Goal: Transaction & Acquisition: Purchase product/service

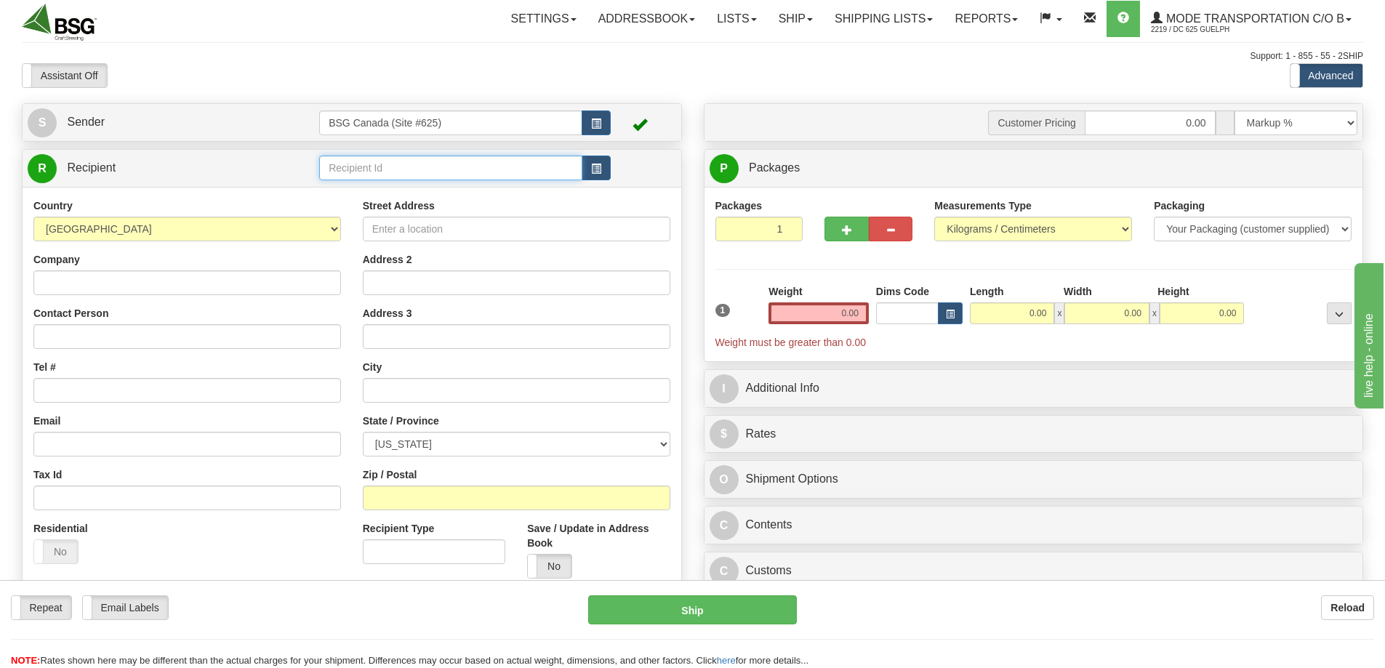
click at [386, 175] on input "text" at bounding box center [450, 168] width 263 height 25
click at [361, 188] on div "ESSENCIA DISTRIBUTORS LTD" at bounding box center [448, 191] width 249 height 16
type input "ESSENCIA DISTRIBUTORS LTD"
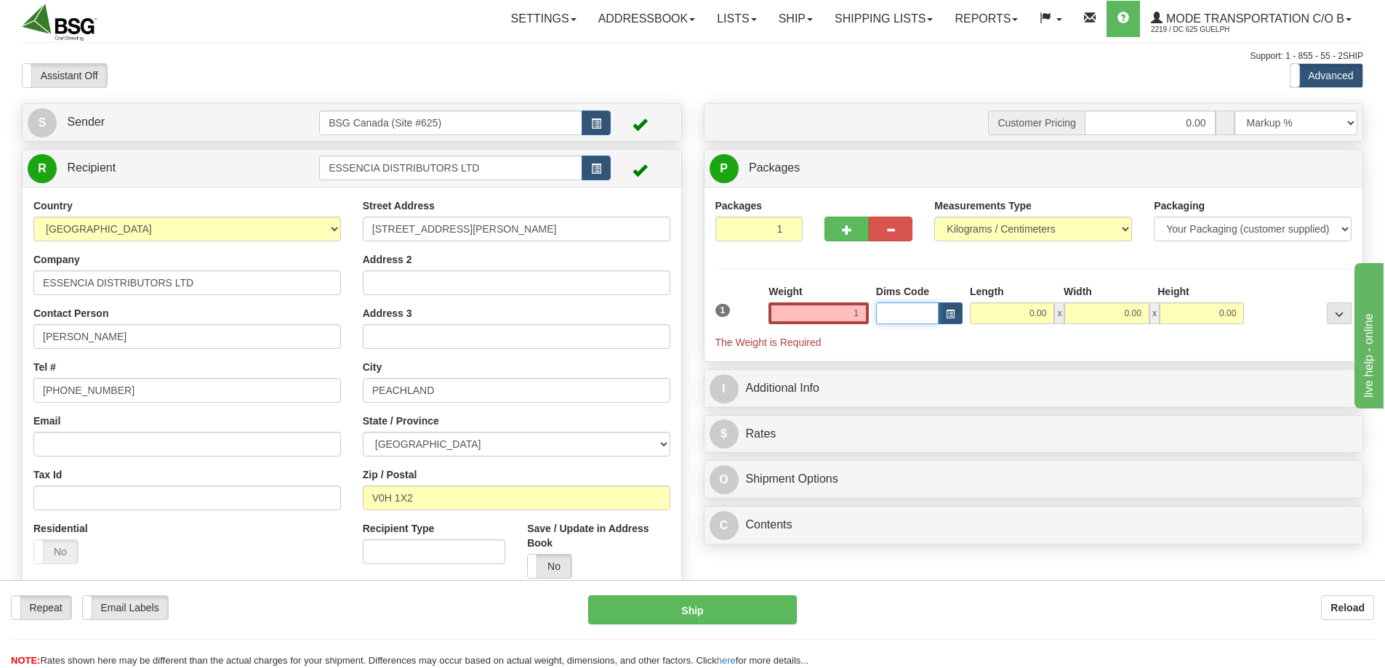
type input "1.00"
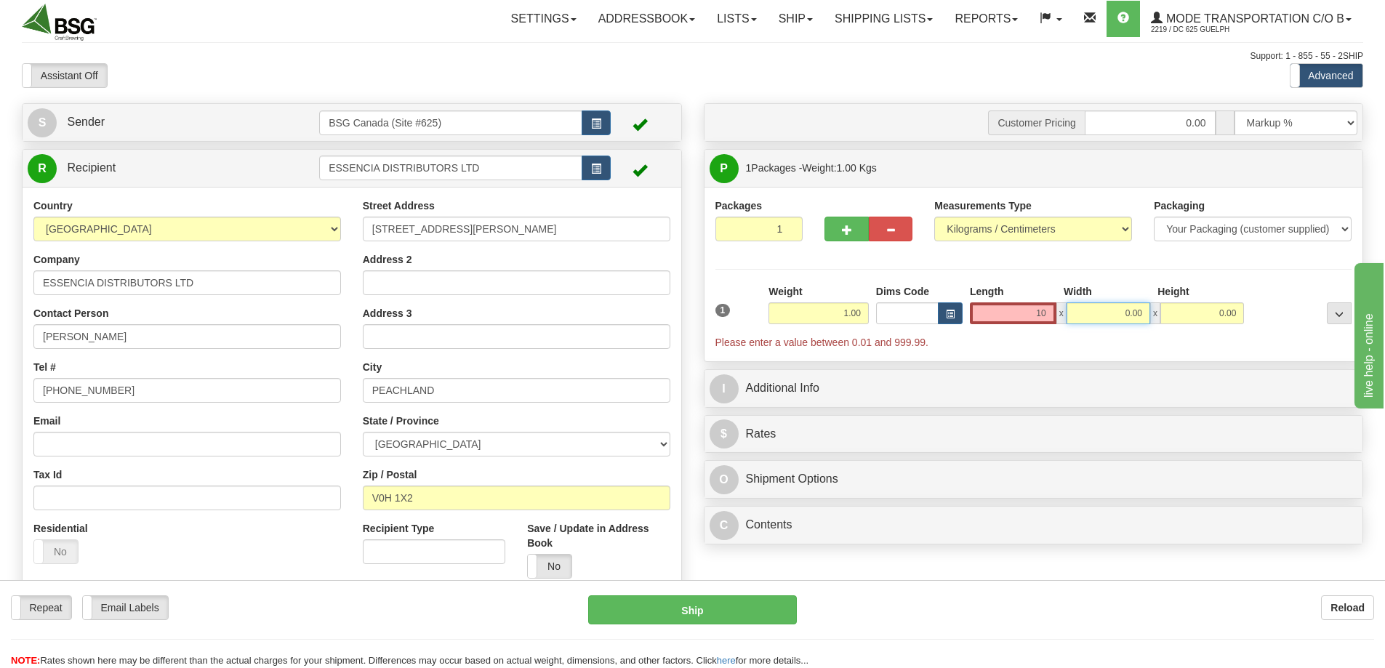
type input "10.00"
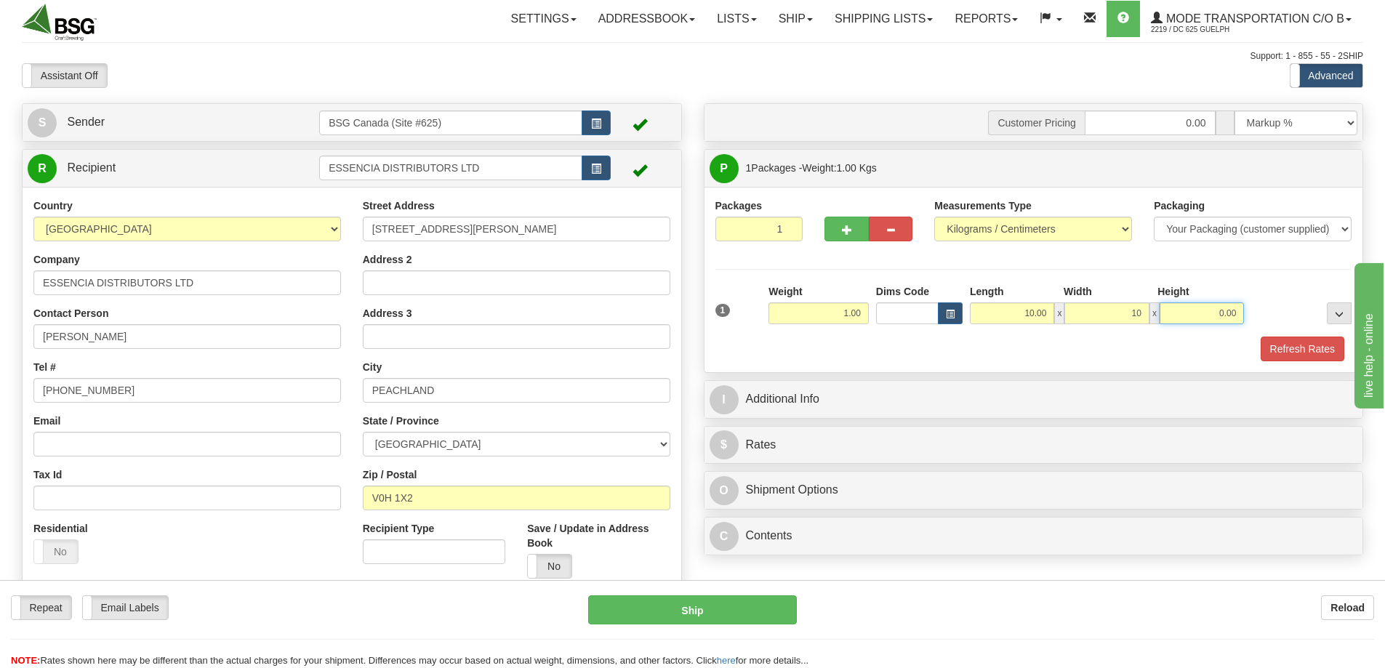
type input "10.00"
type input "5.00"
click at [1328, 348] on button "Refresh Rates" at bounding box center [1303, 349] width 84 height 25
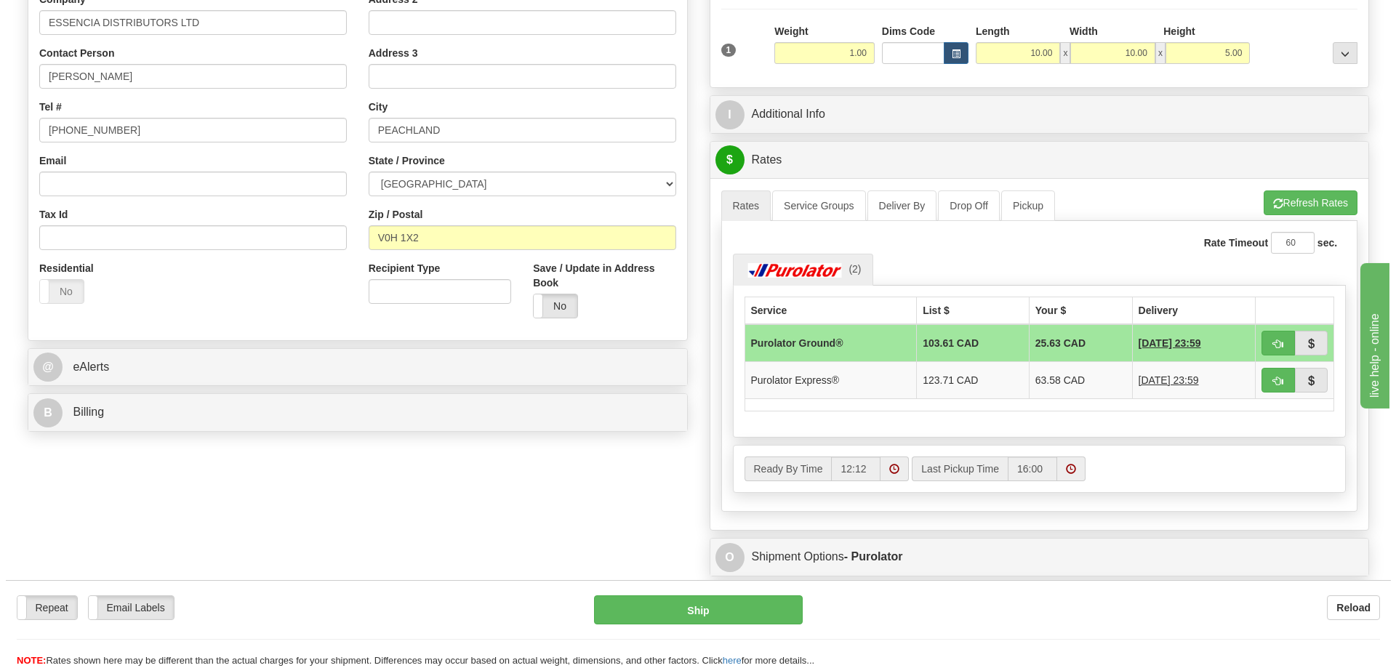
scroll to position [291, 0]
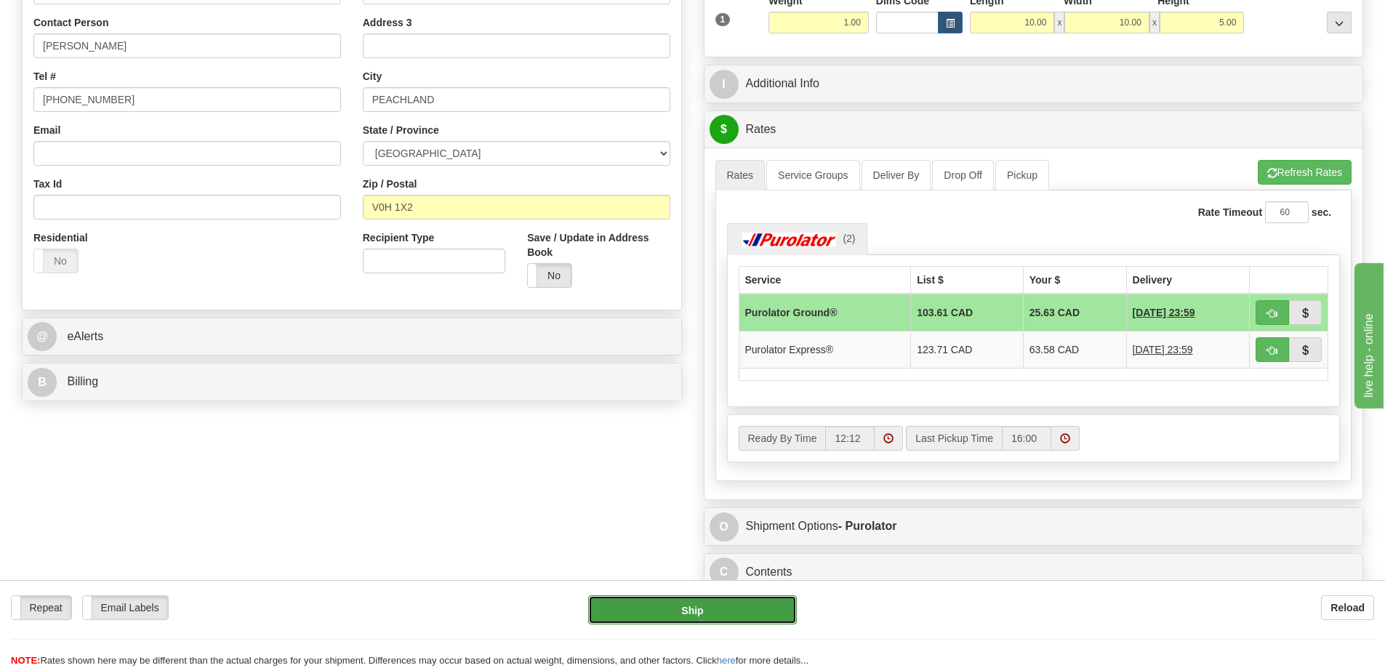
click at [735, 609] on button "Ship" at bounding box center [692, 610] width 209 height 29
type input "260"
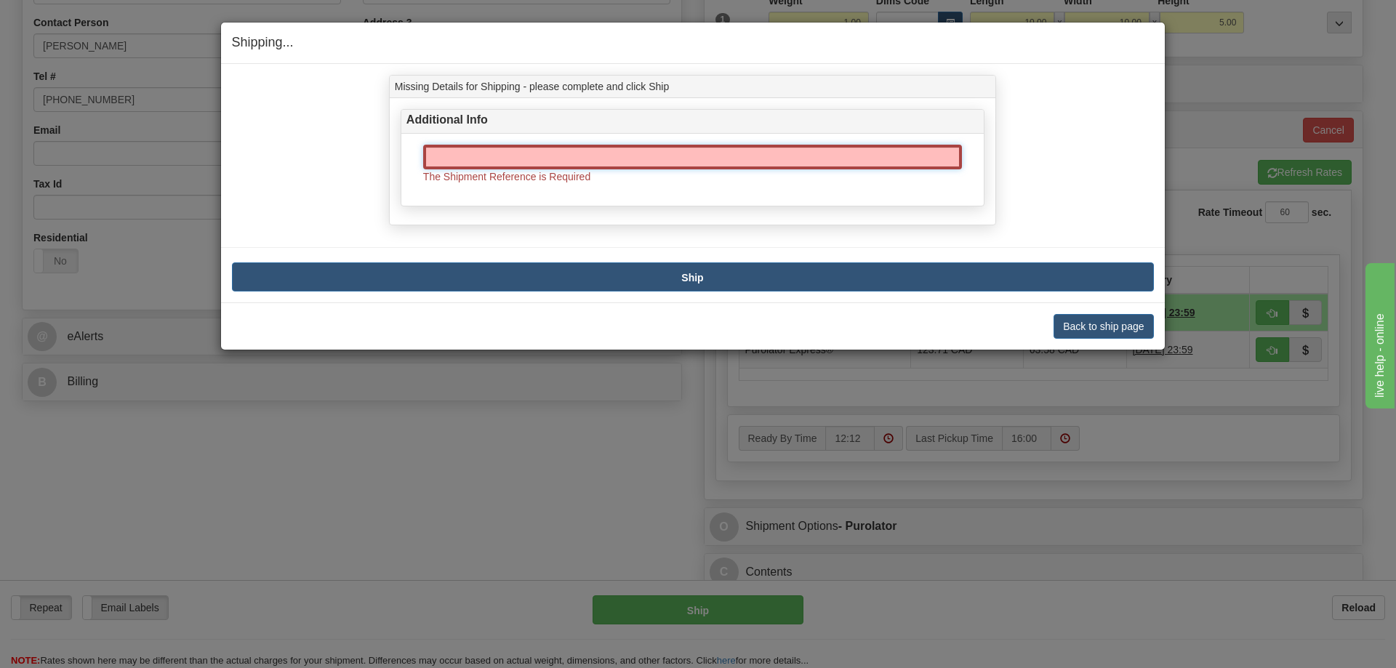
click at [670, 159] on input "text" at bounding box center [692, 157] width 539 height 25
type input "SO170-149156"
click at [833, 268] on button "Ship" at bounding box center [693, 277] width 922 height 29
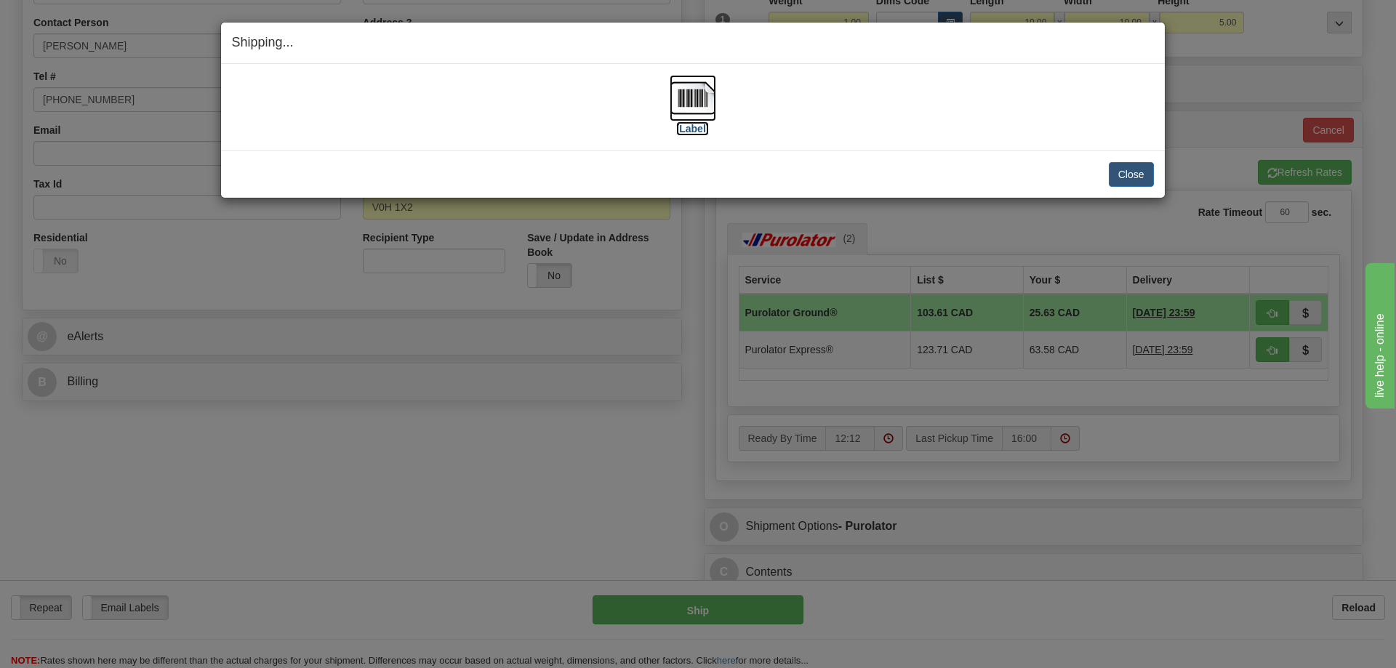
click at [695, 100] on img at bounding box center [693, 98] width 47 height 47
drag, startPoint x: 1128, startPoint y: 177, endPoint x: 969, endPoint y: 176, distance: 159.3
click at [1122, 178] on button "Close" at bounding box center [1131, 174] width 45 height 25
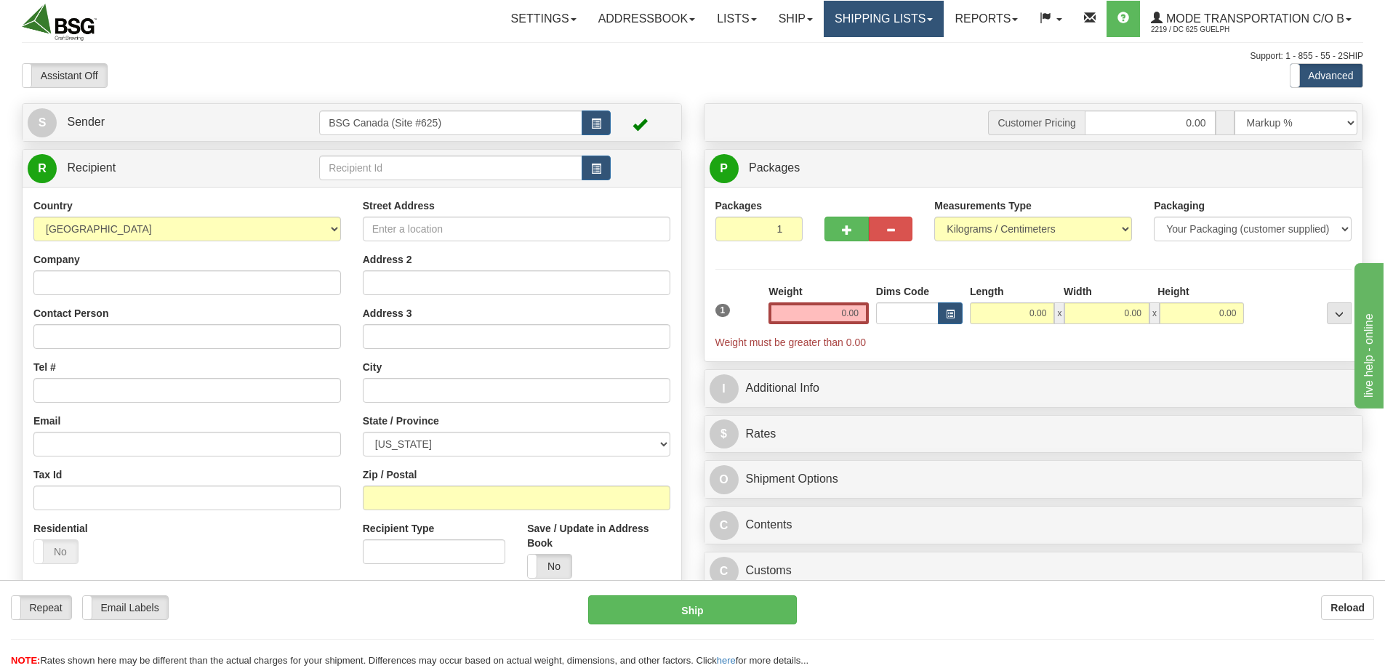
click at [862, 11] on link "Shipping lists" at bounding box center [884, 19] width 120 height 36
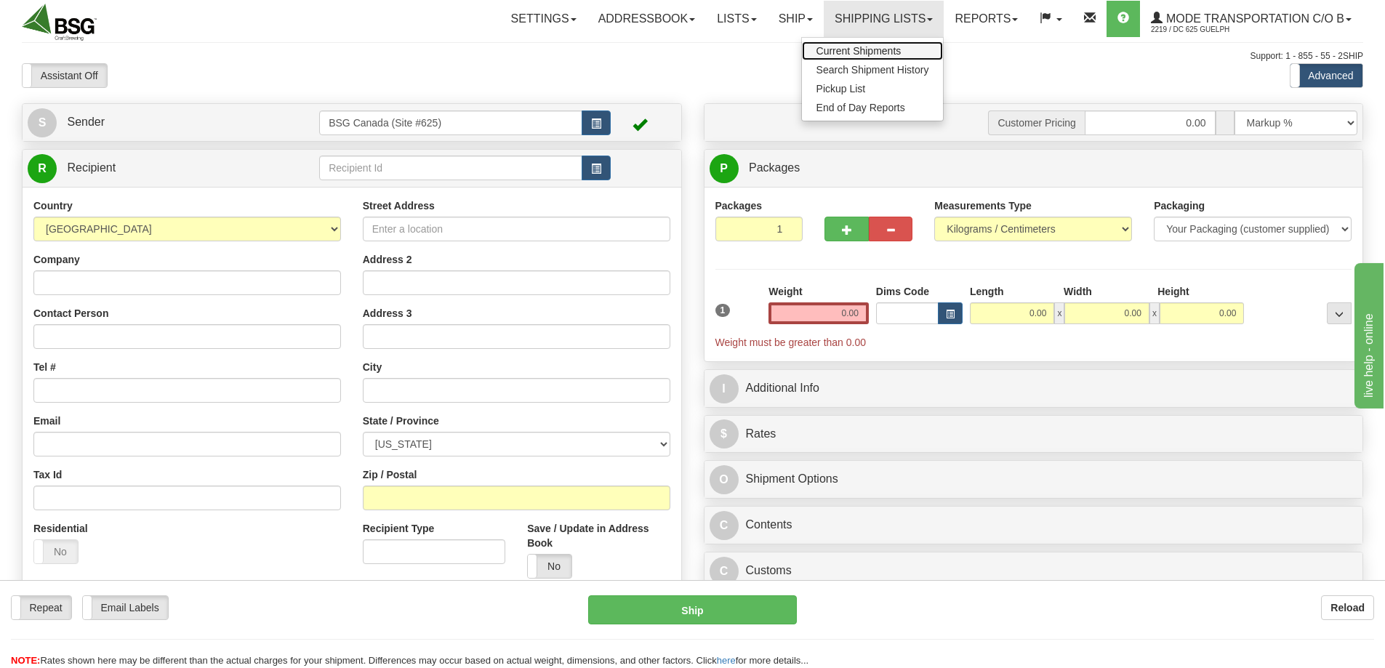
click at [826, 47] on span "Current Shipments" at bounding box center [859, 51] width 85 height 12
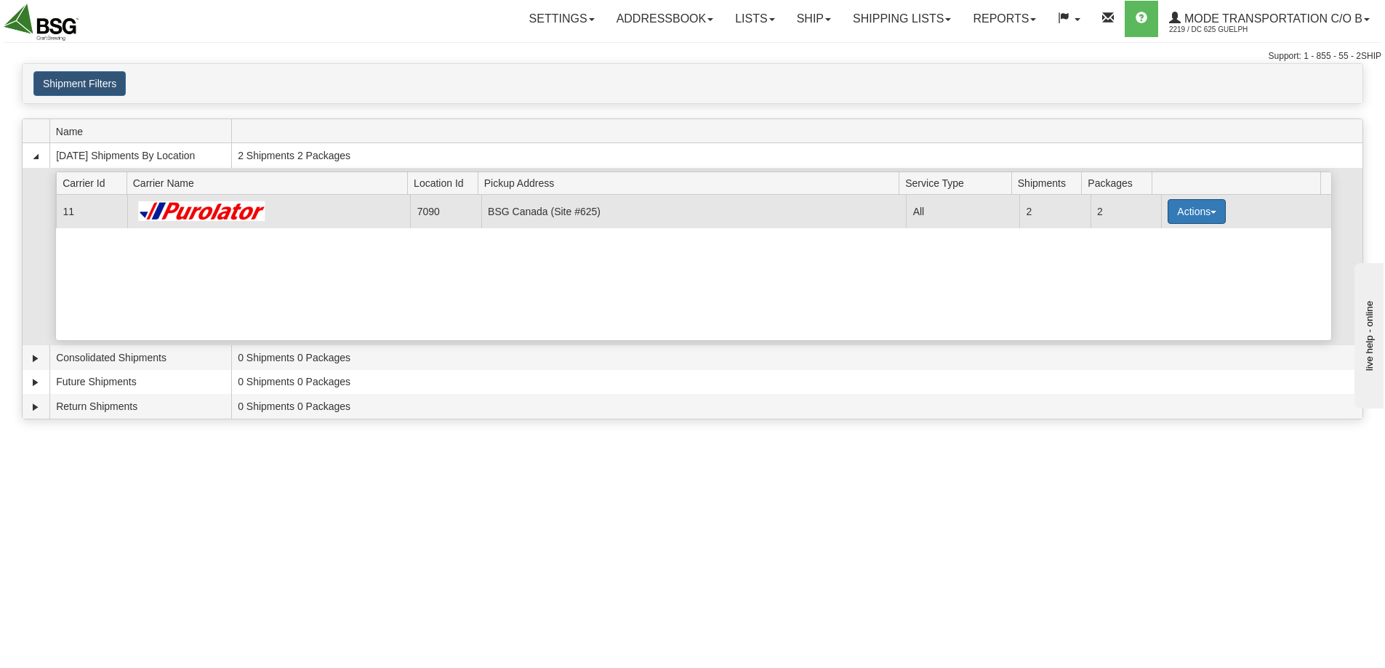
click at [1206, 215] on button "Actions" at bounding box center [1197, 211] width 58 height 25
click at [1148, 240] on span "Details" at bounding box center [1142, 238] width 39 height 10
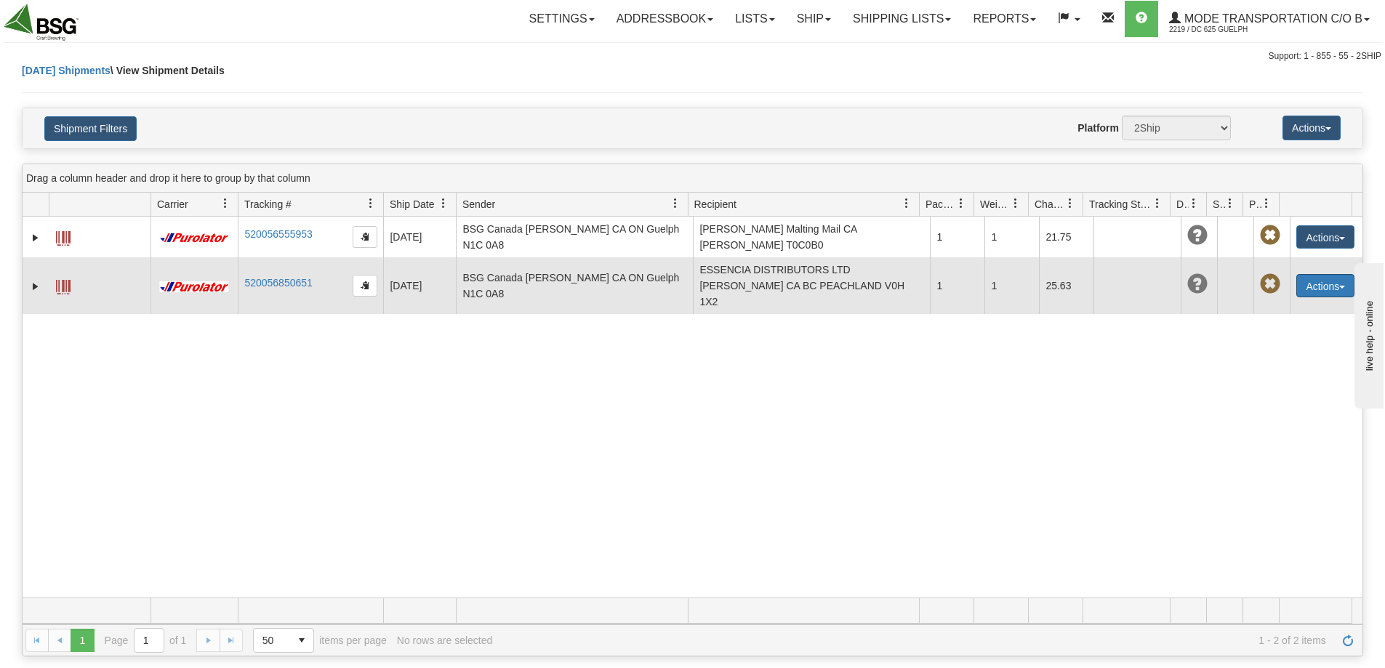
click at [1321, 278] on button "Actions" at bounding box center [1326, 285] width 58 height 23
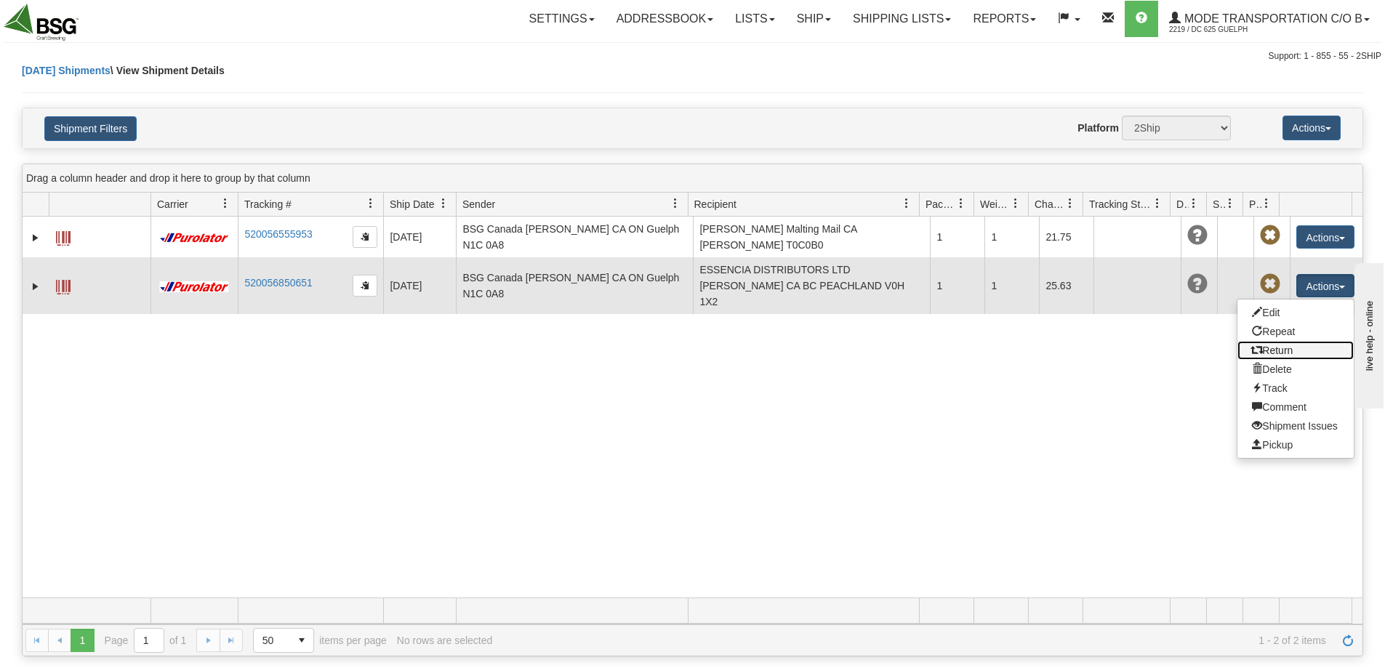
click at [1283, 345] on link "Return" at bounding box center [1296, 350] width 116 height 19
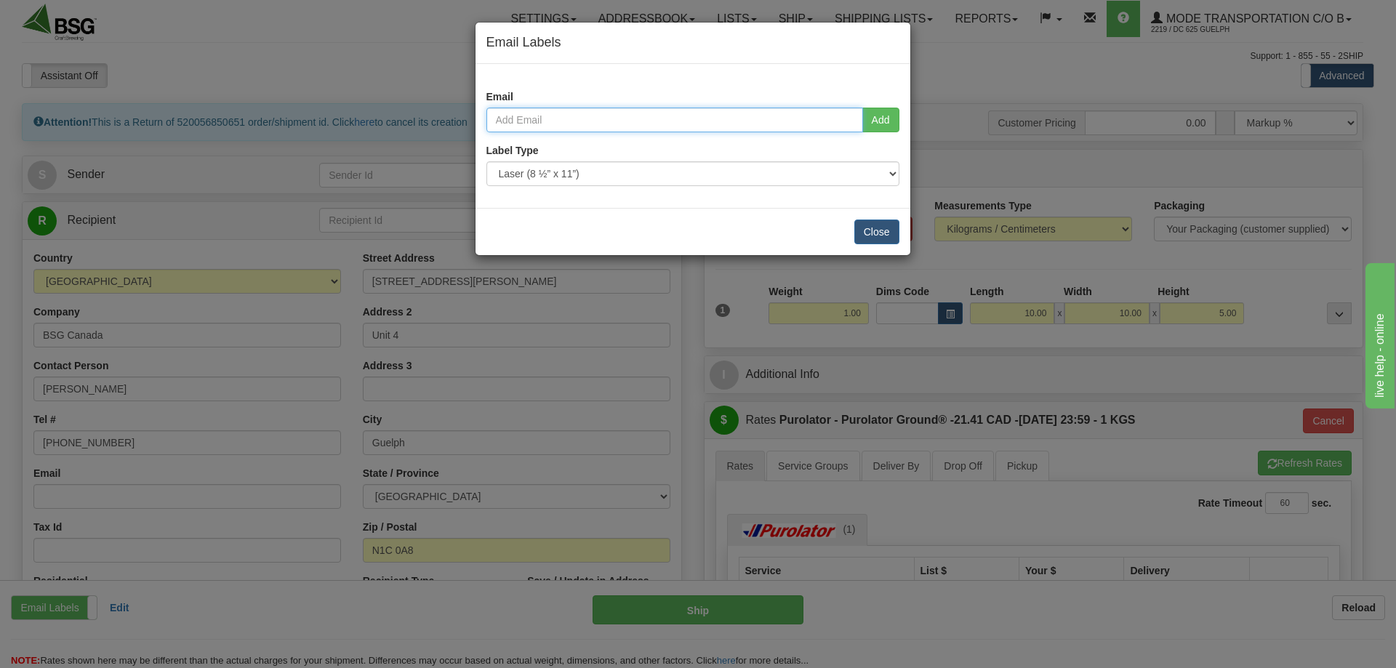
click at [686, 117] on input "email" at bounding box center [674, 120] width 377 height 25
type input "psullivan@rahrbsg.com"
click at [889, 121] on button "Add" at bounding box center [880, 120] width 37 height 25
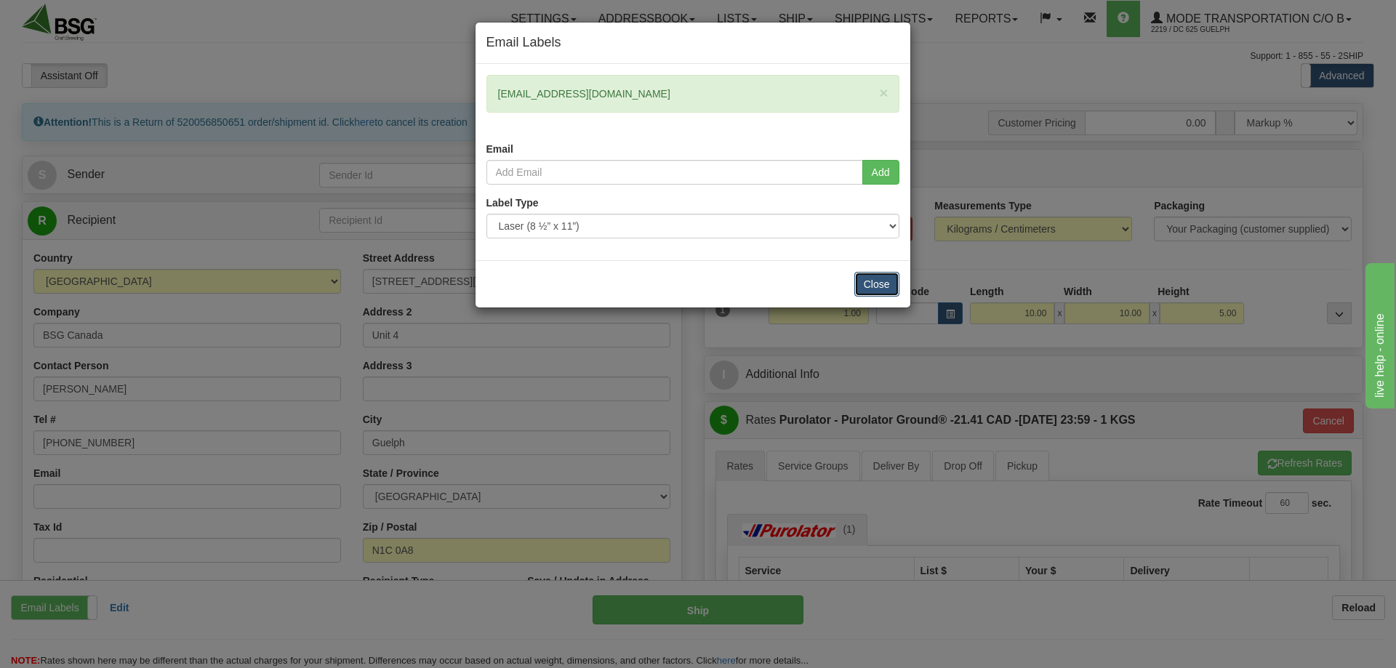
click at [864, 282] on button "Close" at bounding box center [876, 284] width 45 height 25
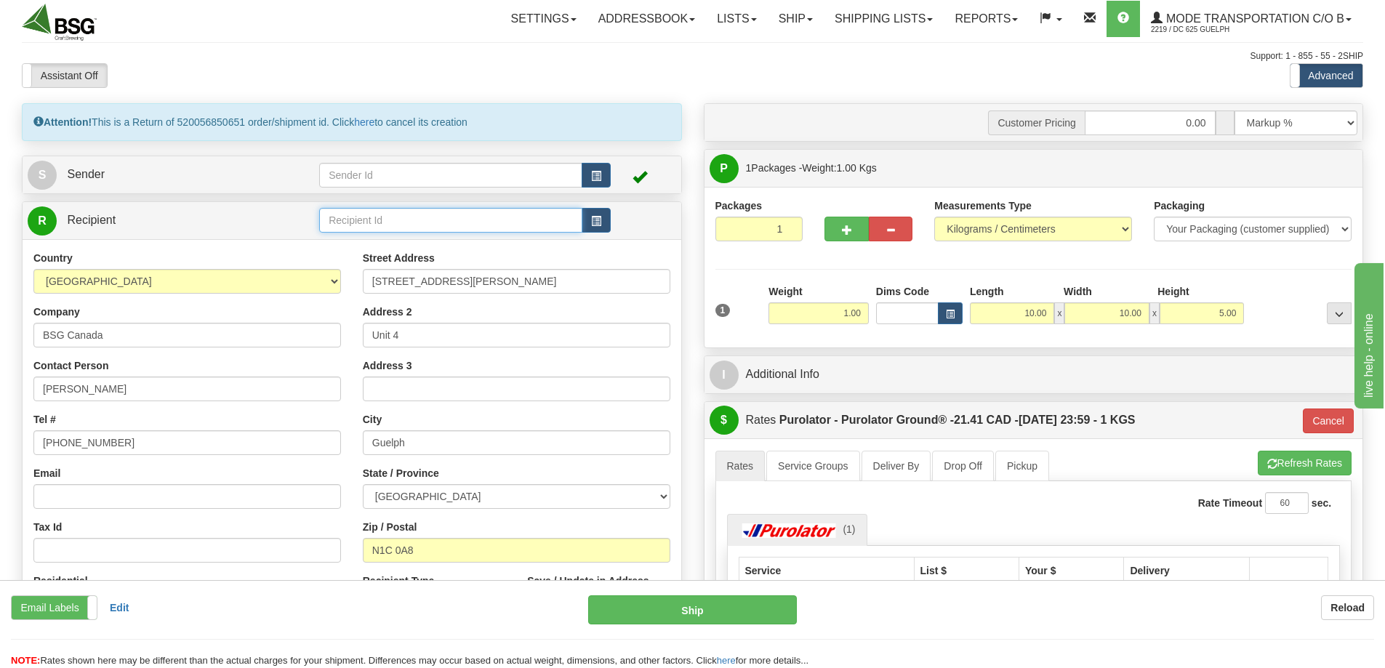
click at [398, 218] on input "text" at bounding box center [450, 220] width 263 height 25
type input "621"
click at [364, 224] on input "621" at bounding box center [450, 220] width 263 height 25
click at [363, 224] on input "621" at bounding box center [450, 220] width 263 height 25
click at [134, 343] on input "BSG Canada" at bounding box center [187, 335] width 308 height 25
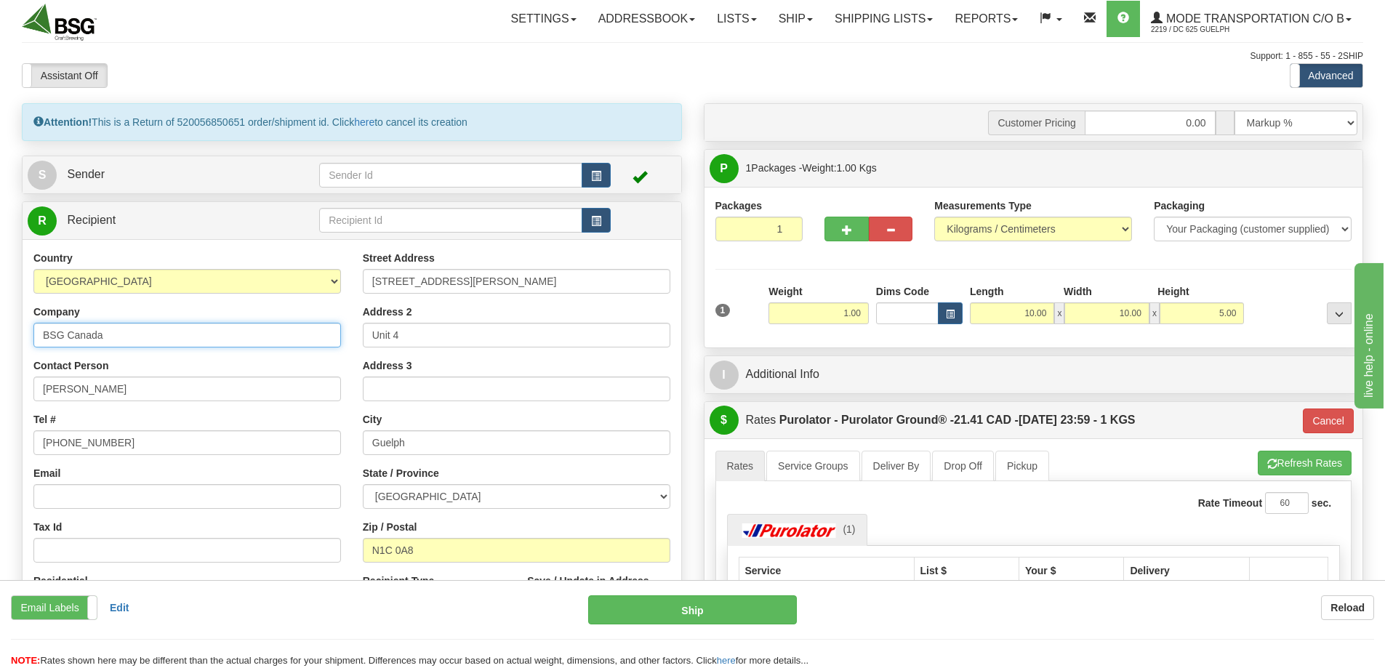
click at [134, 343] on input "BSG Canada" at bounding box center [187, 335] width 308 height 25
click at [107, 388] on input "Patrick Sullivan" at bounding box center [187, 389] width 308 height 25
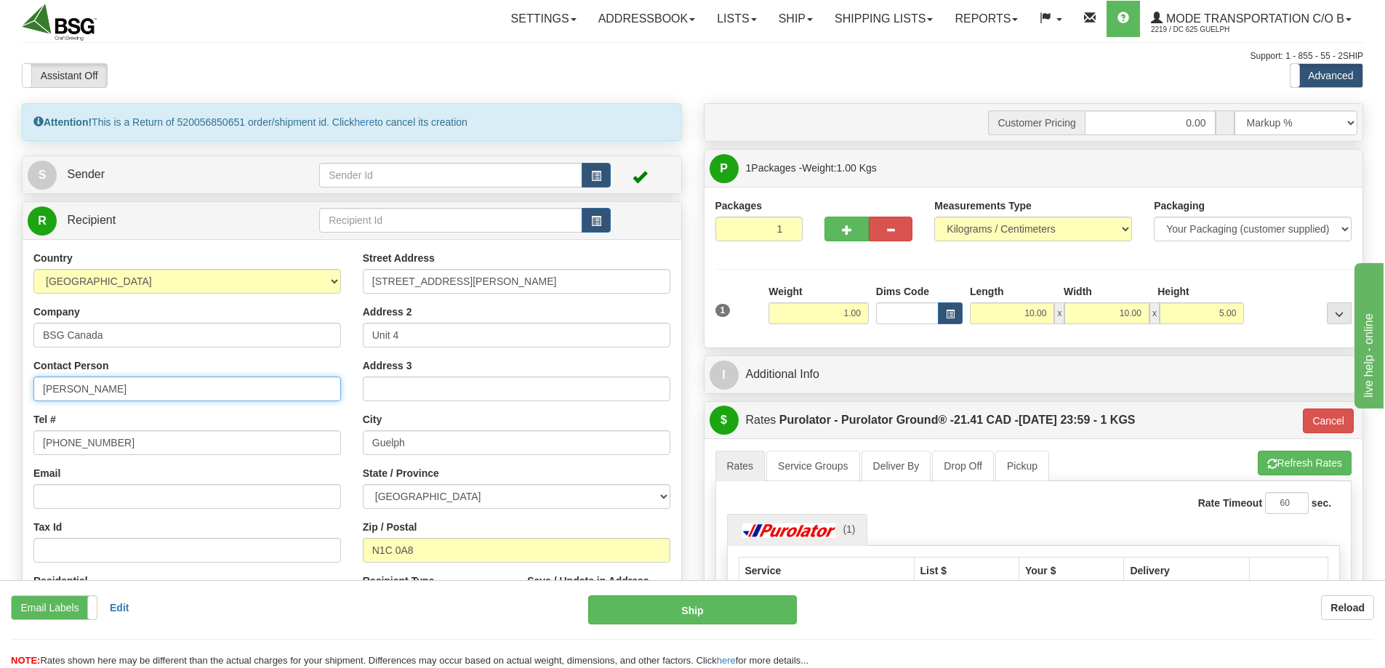
type input "Jon Shoniker"
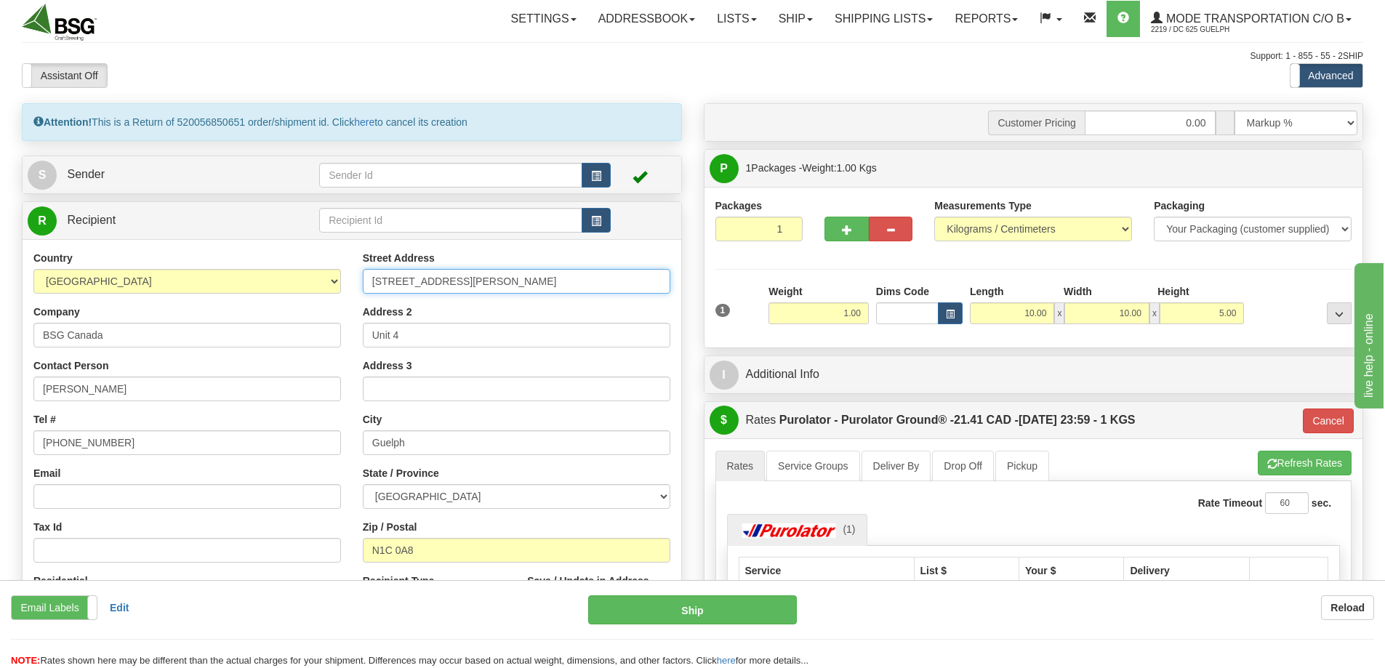
click at [544, 270] on input "65 Quarterman Rd" at bounding box center [517, 281] width 308 height 25
click at [541, 270] on input "65 Quarterman Rd" at bounding box center [517, 281] width 308 height 25
type input "788 Caldew Dr"
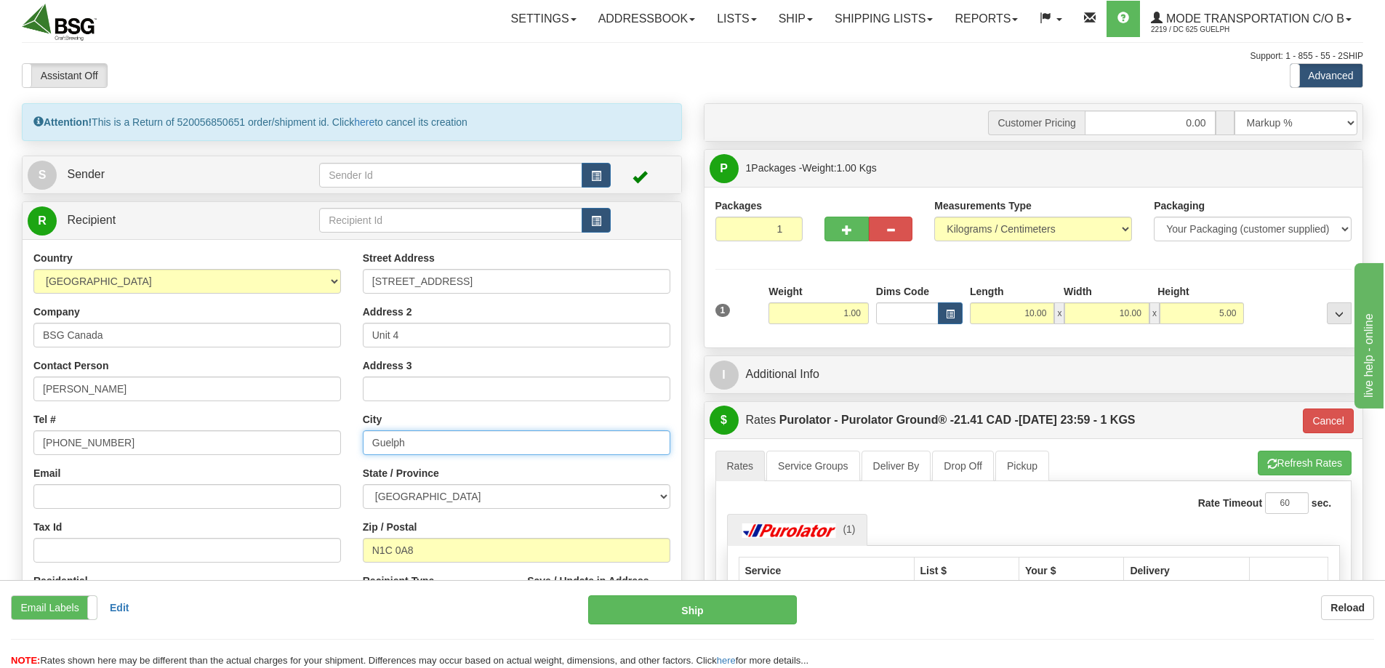
click at [405, 438] on input "Guelph" at bounding box center [517, 442] width 308 height 25
type input "Delta"
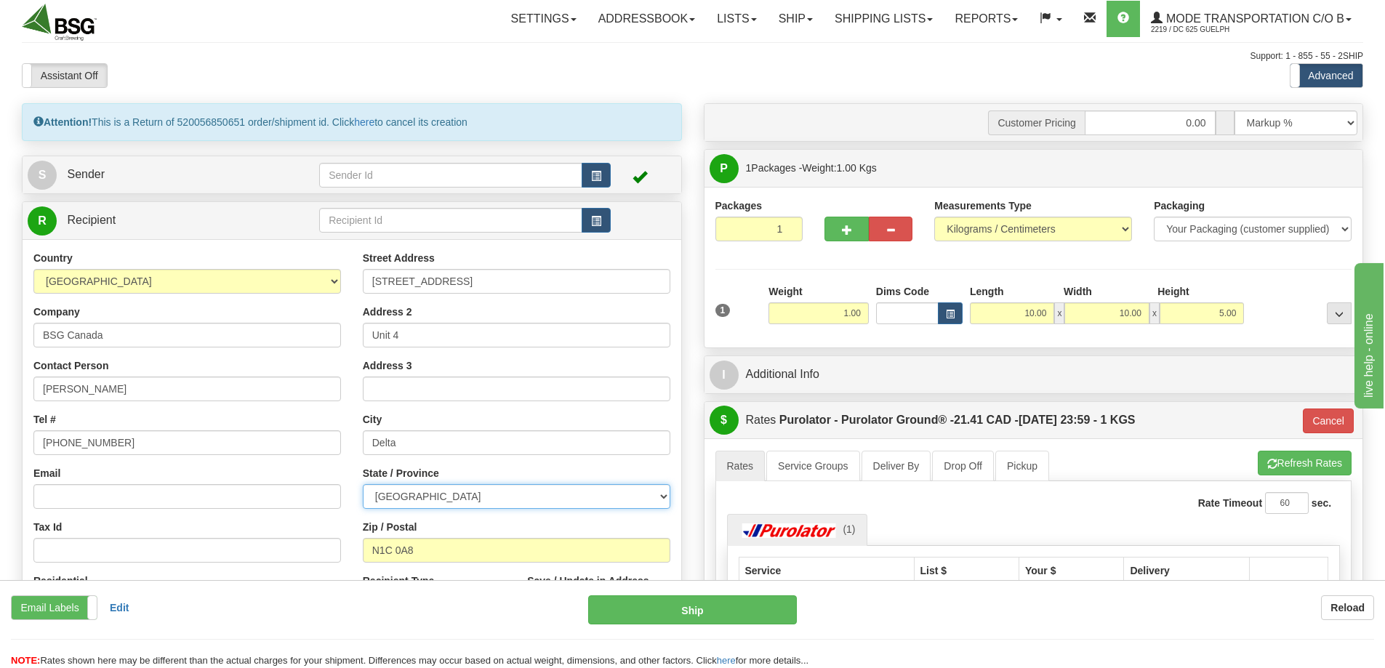
select select "BC"
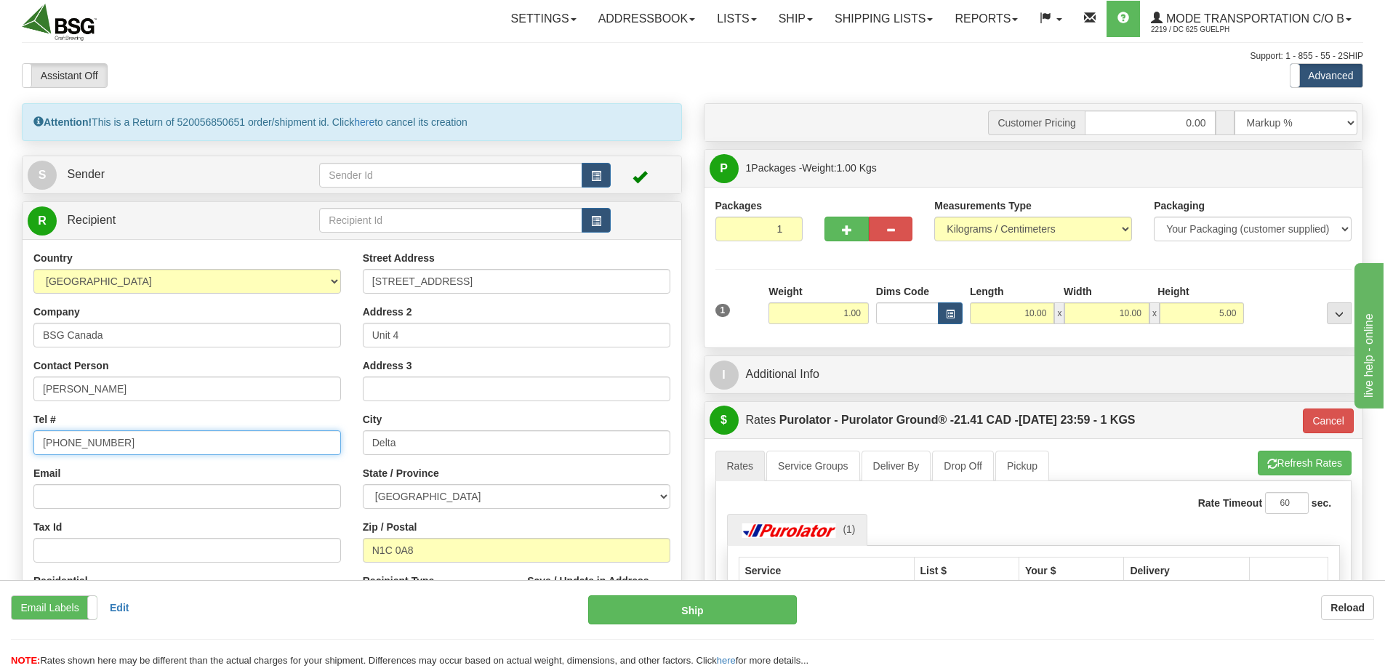
click at [59, 442] on input "780-676-0184" at bounding box center [187, 442] width 308 height 25
paste input "403) 371-4753"
type input "(403) 371-4753"
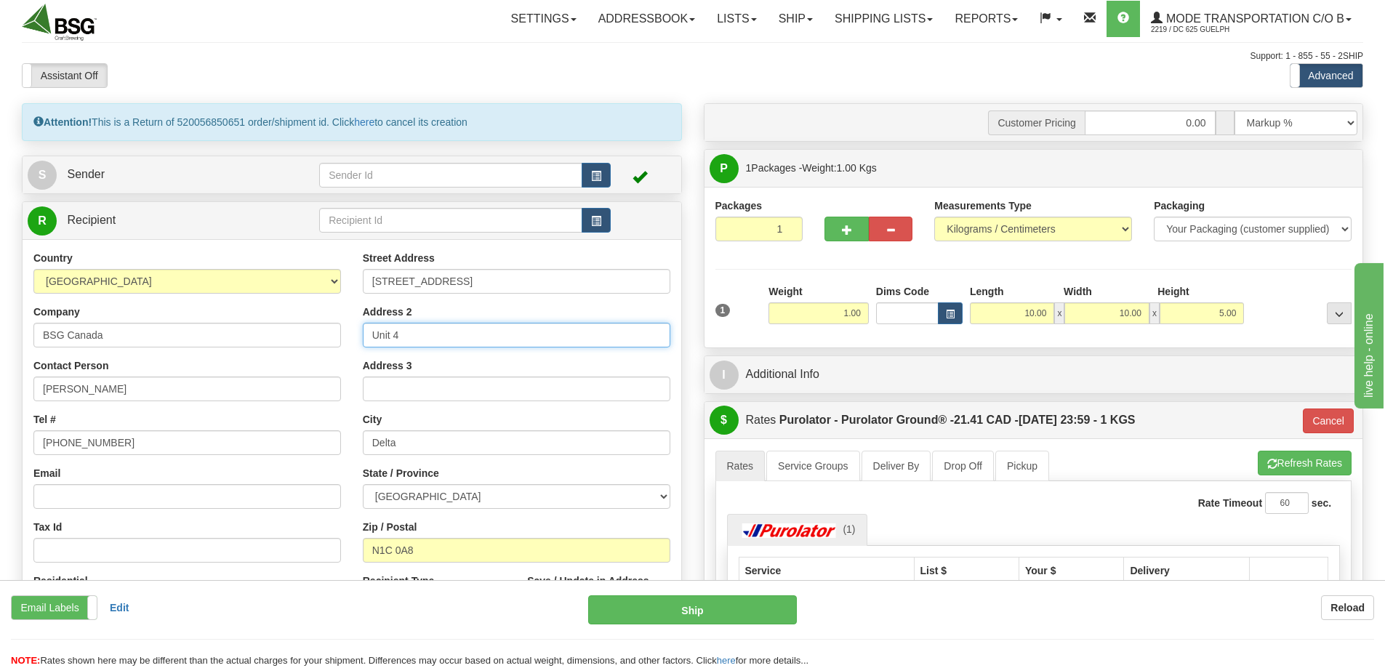
click at [427, 340] on input "Unit 4" at bounding box center [517, 335] width 308 height 25
type input "Unit 111"
click at [479, 544] on input "N1C 0A8" at bounding box center [517, 550] width 308 height 25
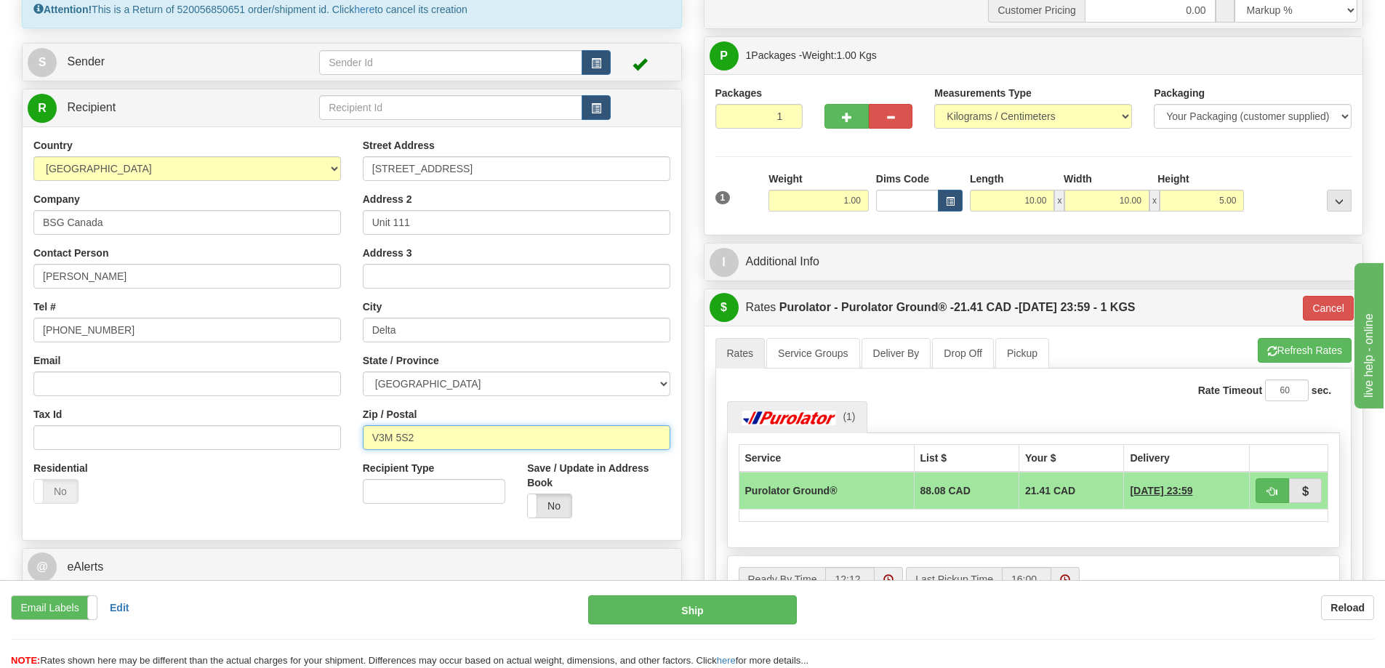
scroll to position [145, 0]
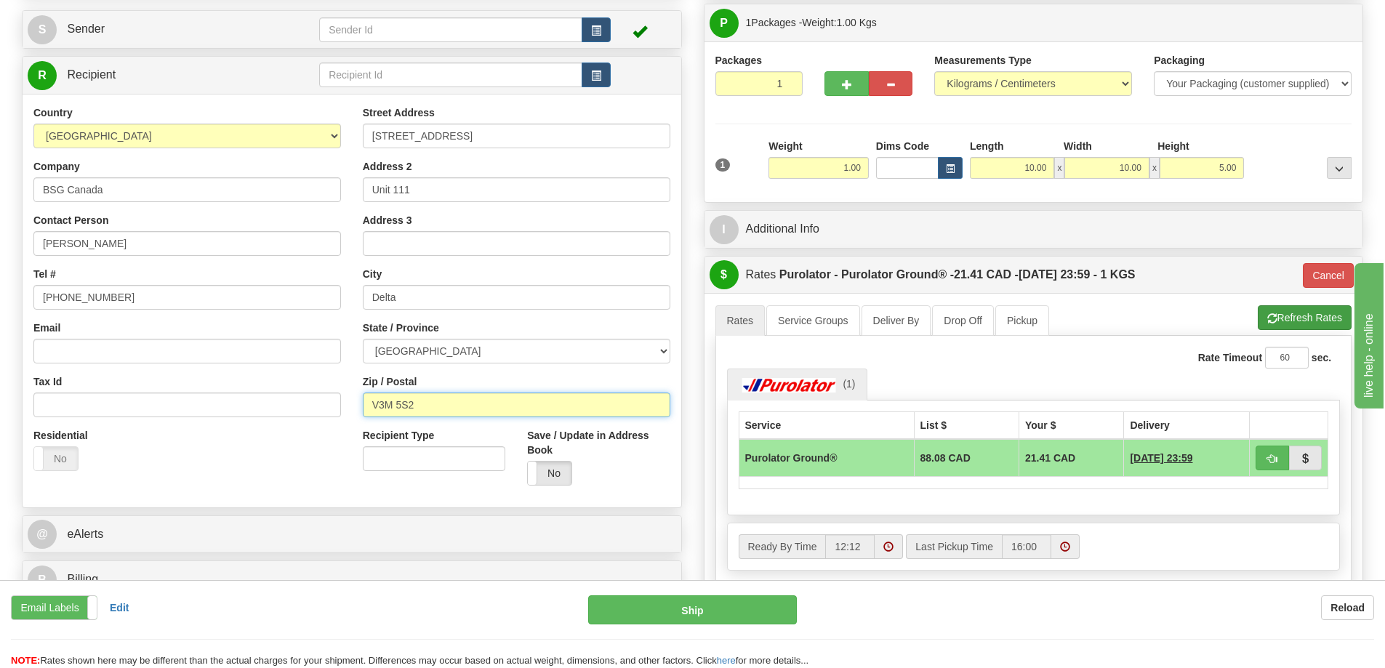
type input "V3M 5S2"
click at [1299, 324] on button "Refresh Rates" at bounding box center [1305, 317] width 94 height 25
type input "260"
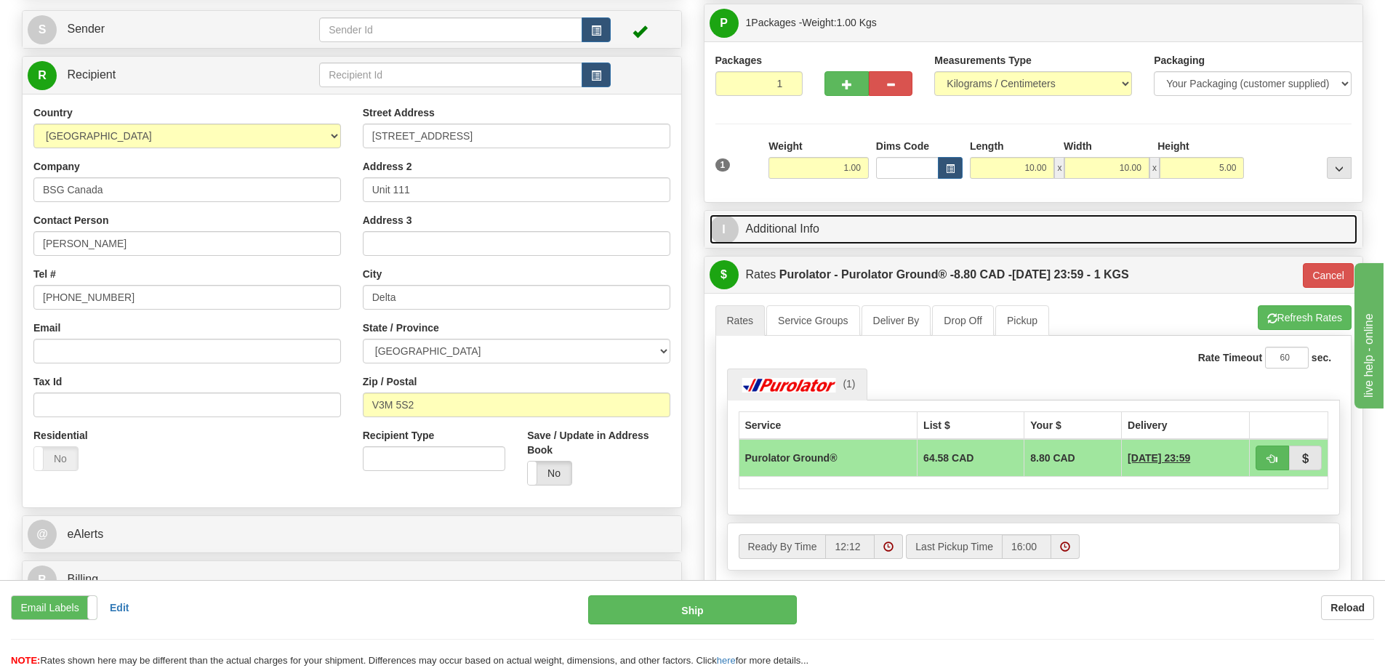
click at [870, 217] on link "I Additional Info" at bounding box center [1034, 230] width 649 height 30
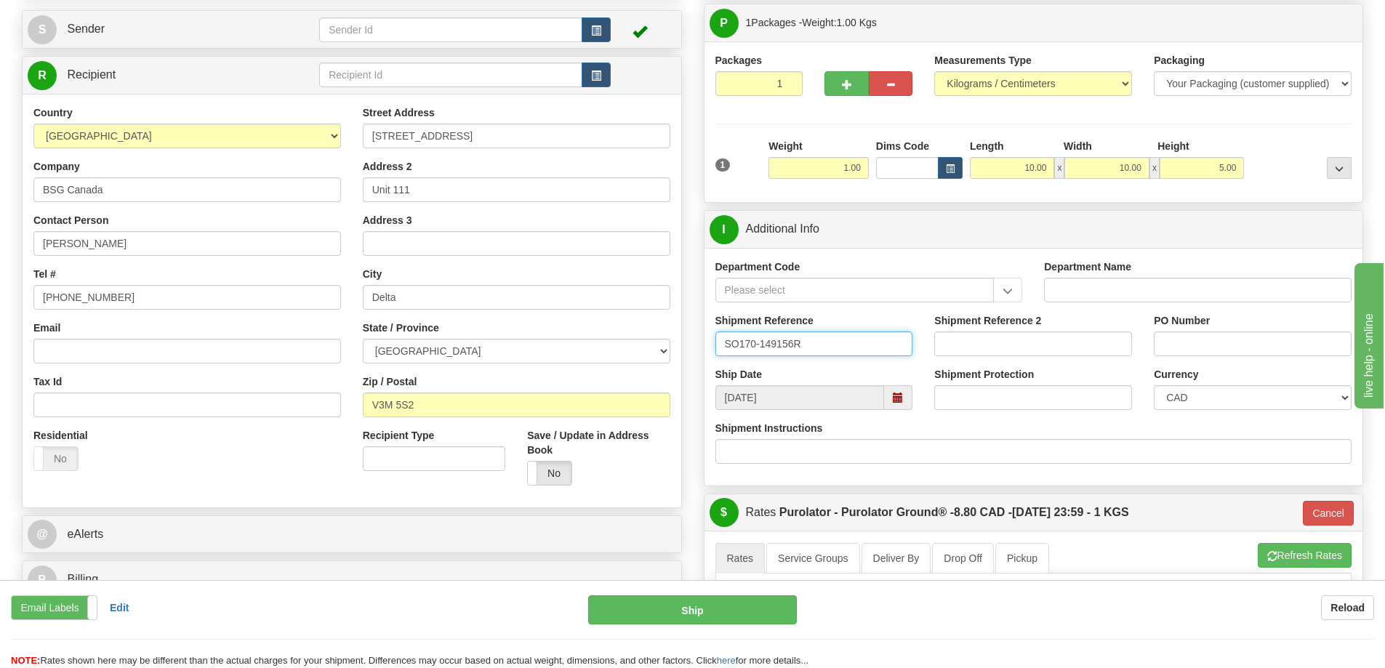
click at [820, 343] on input "SO170-149156R" at bounding box center [815, 344] width 198 height 25
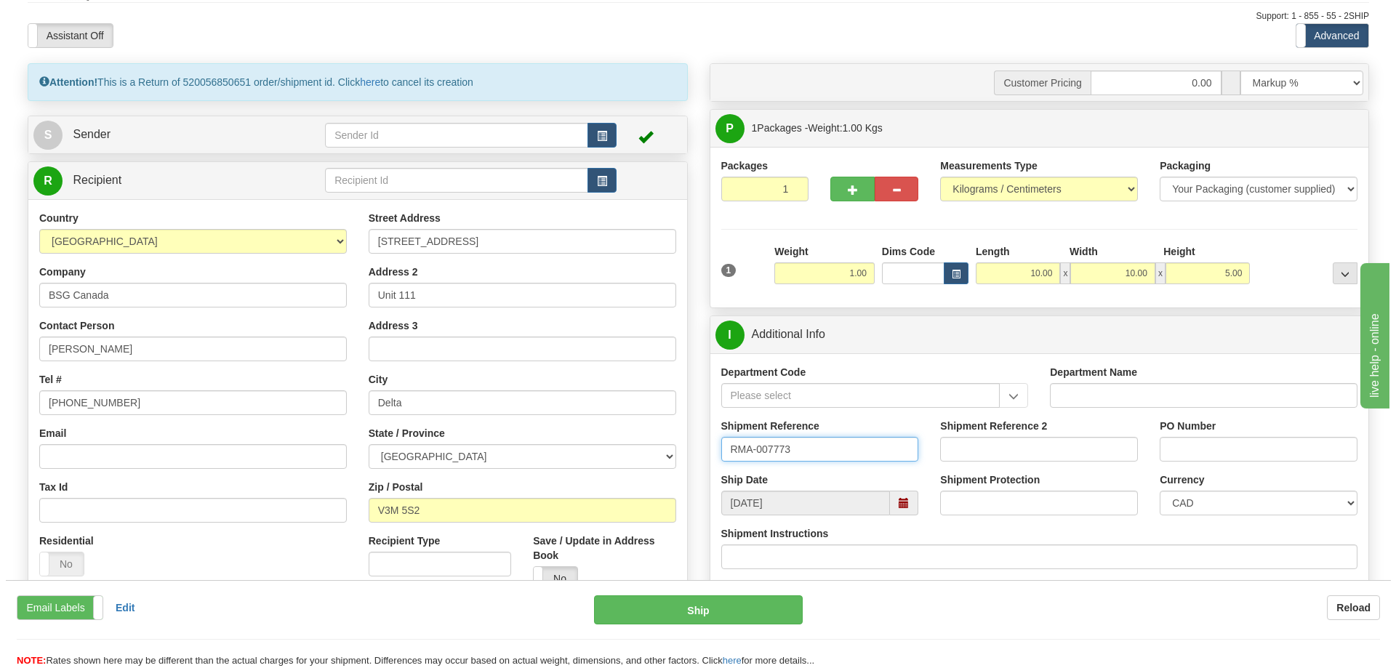
scroll to position [73, 0]
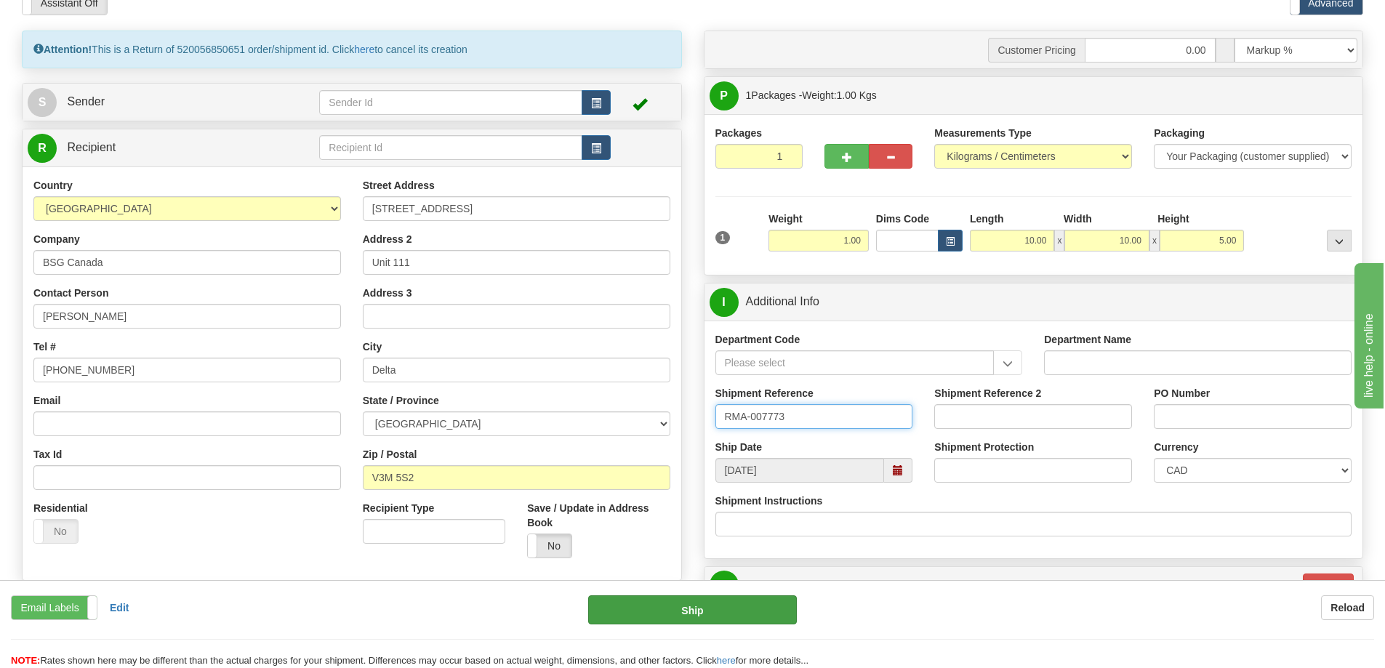
type input "RMA-007773"
click at [709, 608] on button "Ship" at bounding box center [692, 610] width 209 height 29
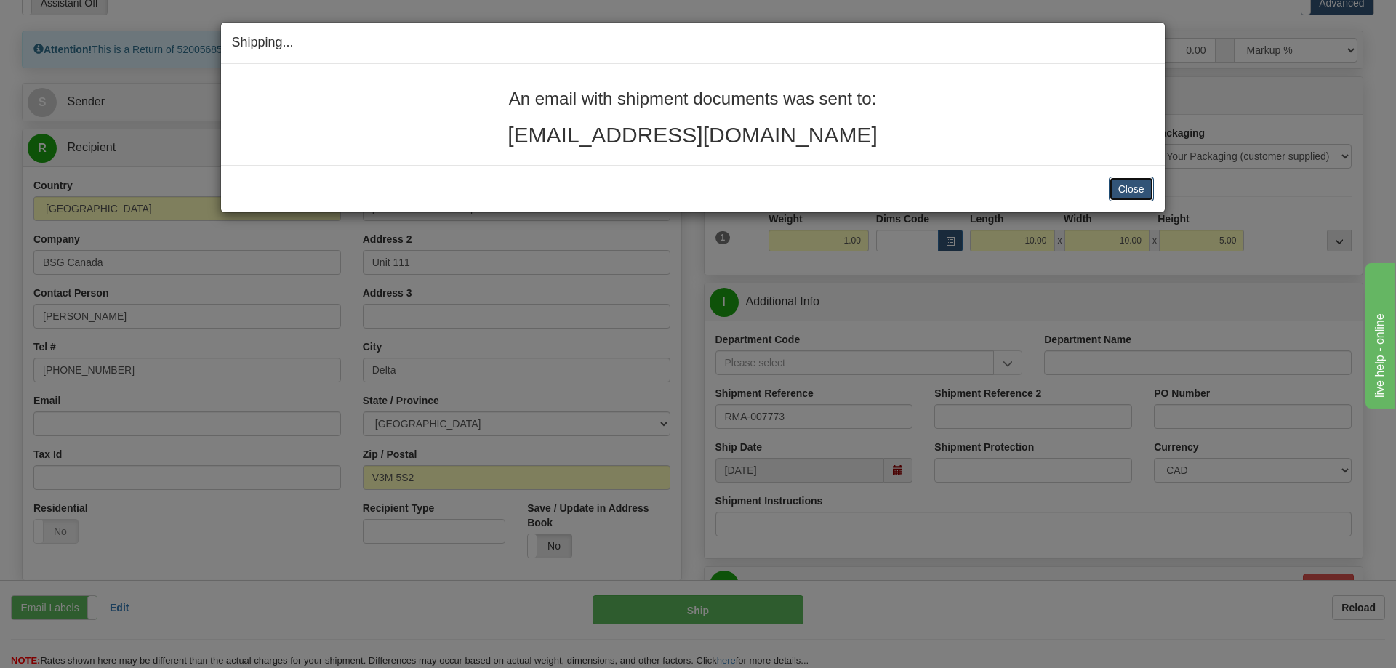
click at [1122, 184] on button "Close" at bounding box center [1131, 189] width 45 height 25
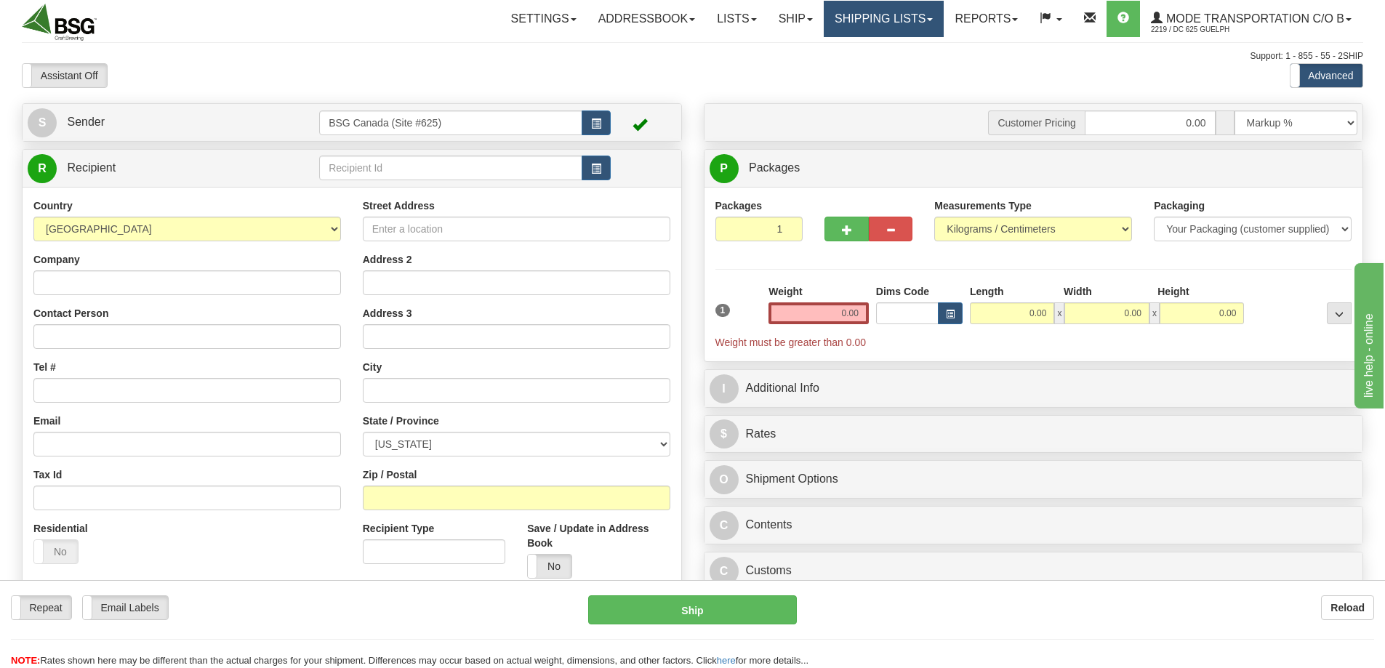
click at [840, 10] on link "Shipping lists" at bounding box center [884, 19] width 120 height 36
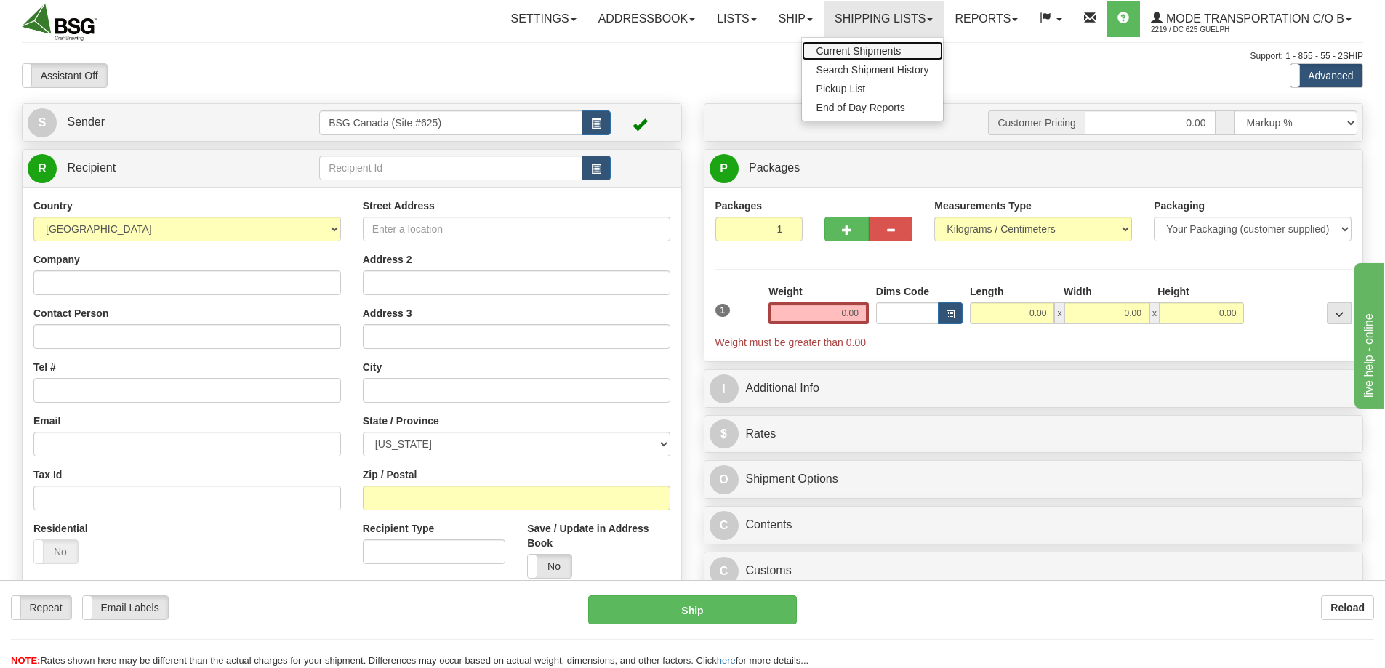
click at [860, 45] on span "Current Shipments" at bounding box center [859, 51] width 85 height 12
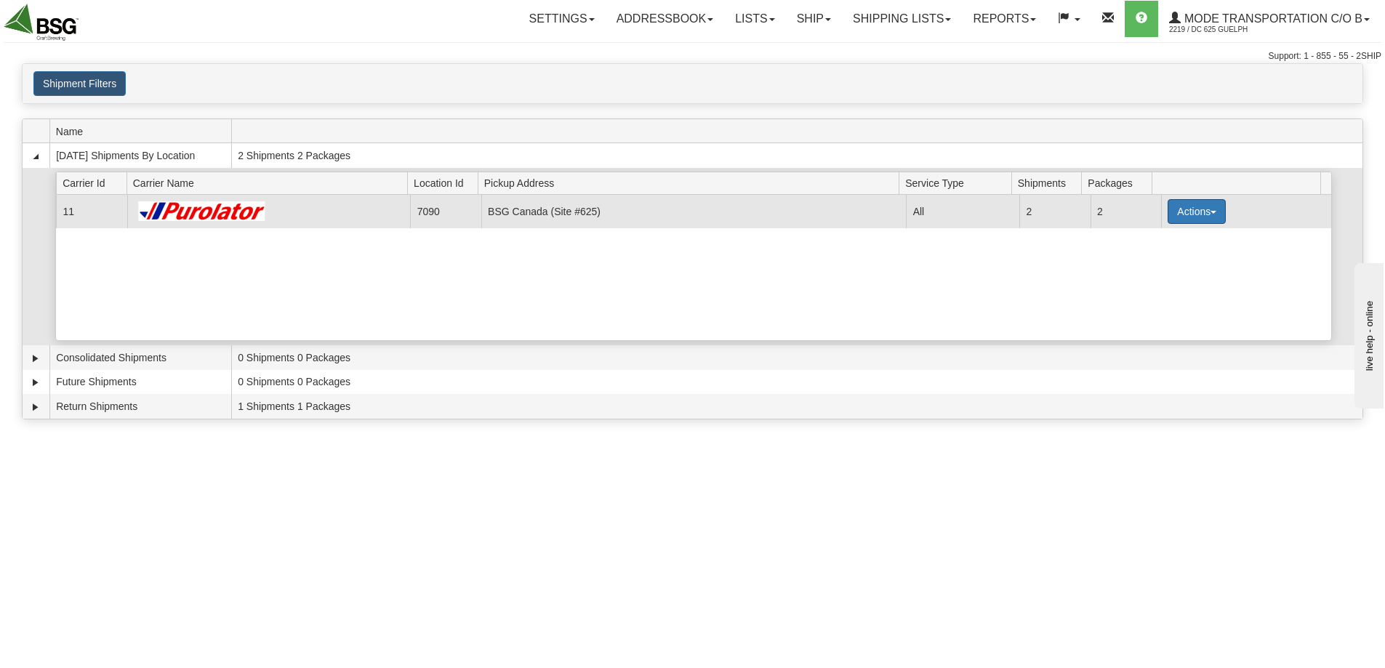
click at [1191, 218] on button "Actions" at bounding box center [1197, 211] width 58 height 25
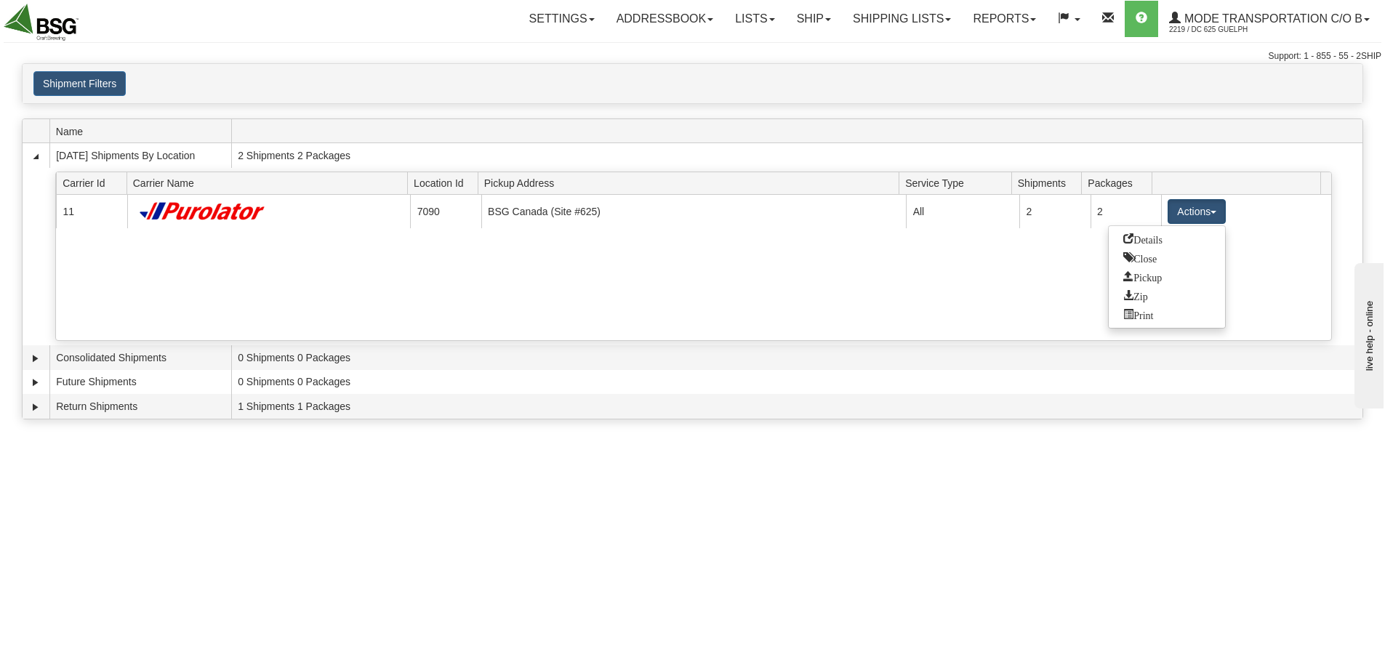
click at [452, 419] on div "Code Name Current [DATE] Shipments By Location 2 Shipments 2 Packages Type Carr…" at bounding box center [693, 269] width 1342 height 301
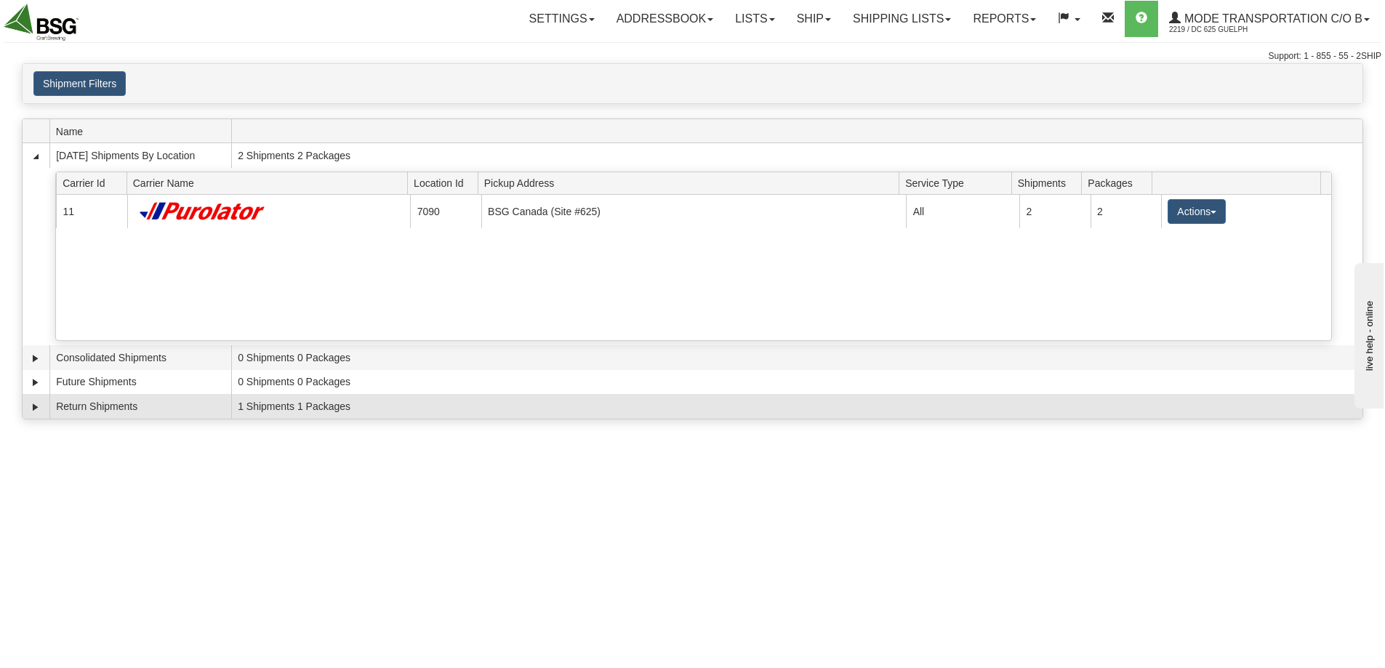
click at [387, 414] on td "1 Shipments 1 Packages" at bounding box center [796, 406] width 1131 height 25
click at [38, 405] on link "Expand" at bounding box center [35, 407] width 15 height 15
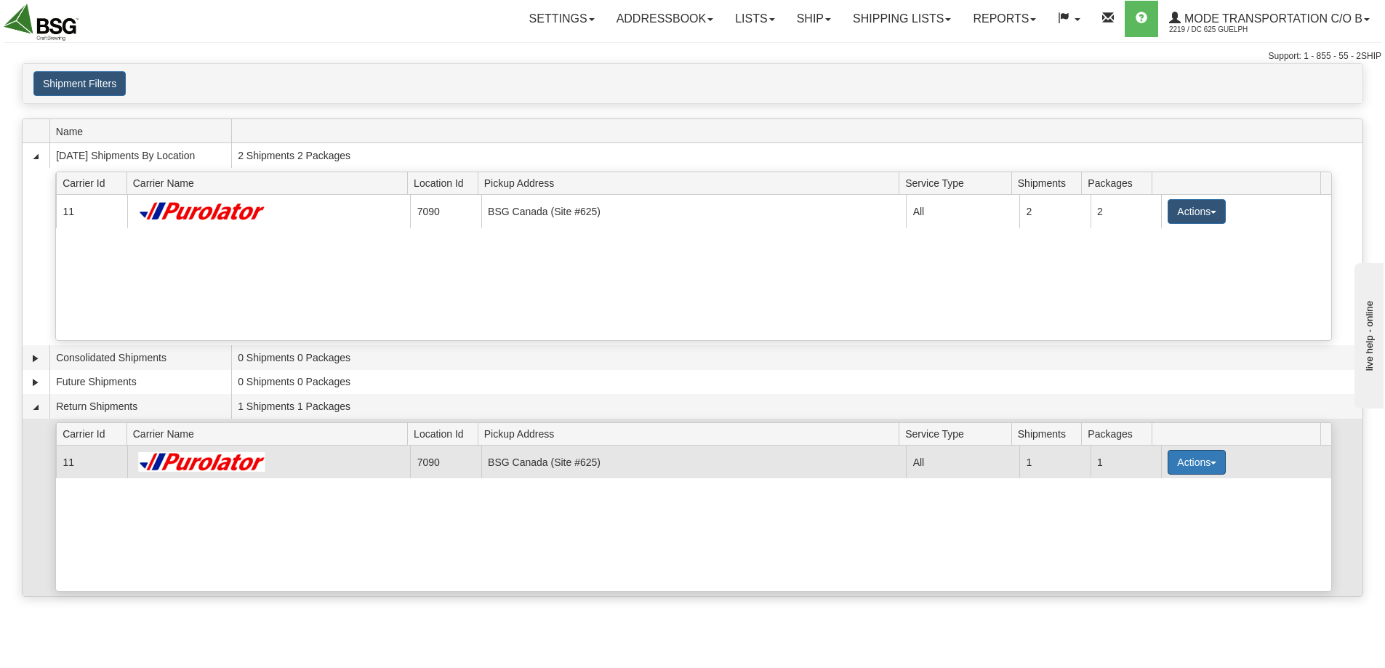
click at [1190, 460] on button "Actions" at bounding box center [1197, 462] width 58 height 25
click at [1161, 492] on span "Details" at bounding box center [1142, 489] width 39 height 10
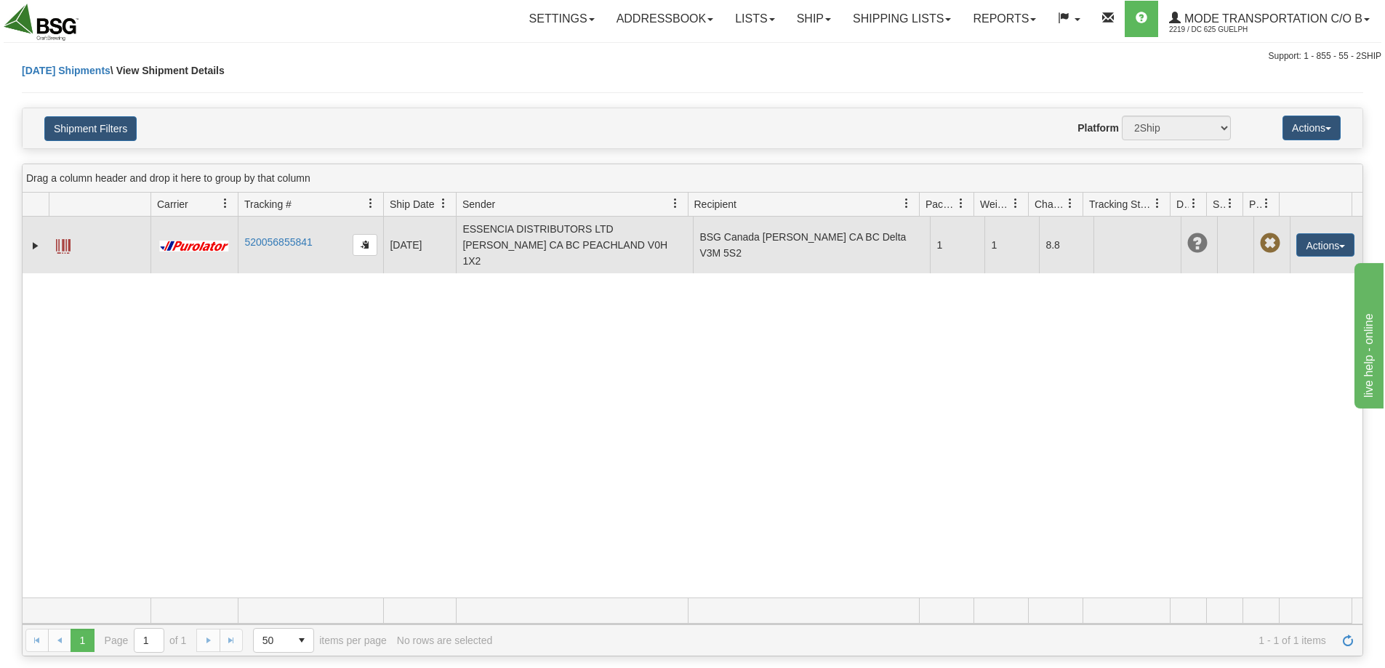
click at [60, 241] on span at bounding box center [63, 246] width 15 height 15
